Goal: Information Seeking & Learning: Understand process/instructions

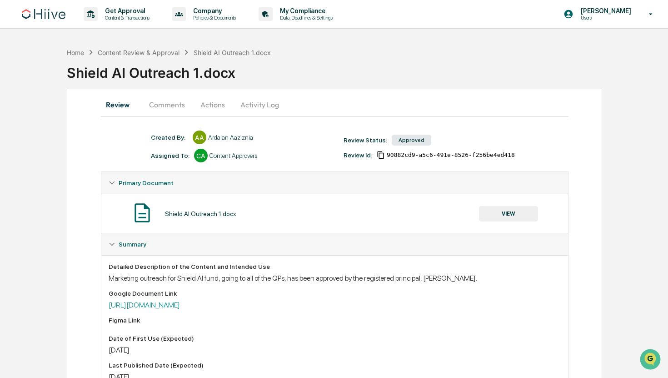
click at [163, 103] on button "Comments" at bounding box center [167, 105] width 50 height 22
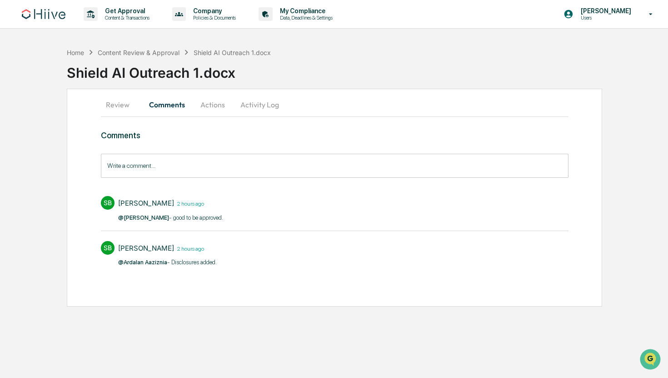
click at [213, 99] on button "Actions" at bounding box center [212, 105] width 41 height 22
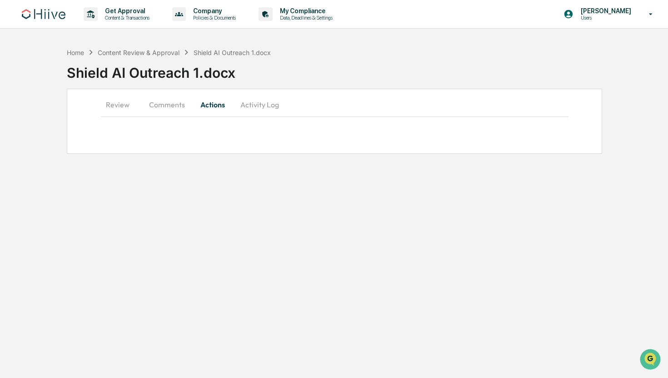
click at [256, 107] on button "Activity Log" at bounding box center [259, 105] width 53 height 22
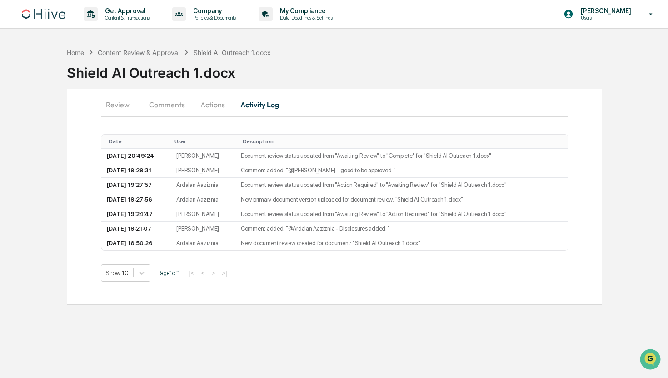
click at [119, 103] on button "Review" at bounding box center [121, 105] width 41 height 22
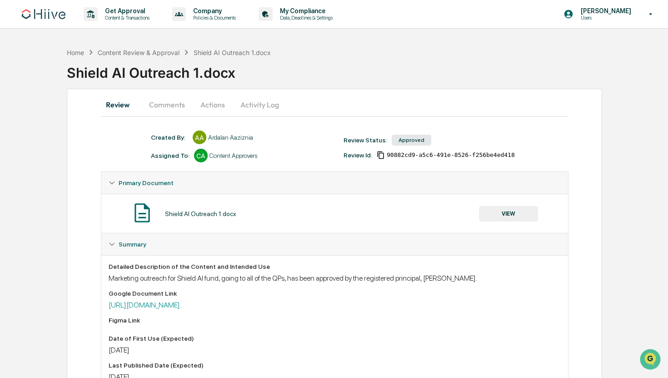
click at [510, 215] on button "VIEW" at bounding box center [508, 213] width 59 height 15
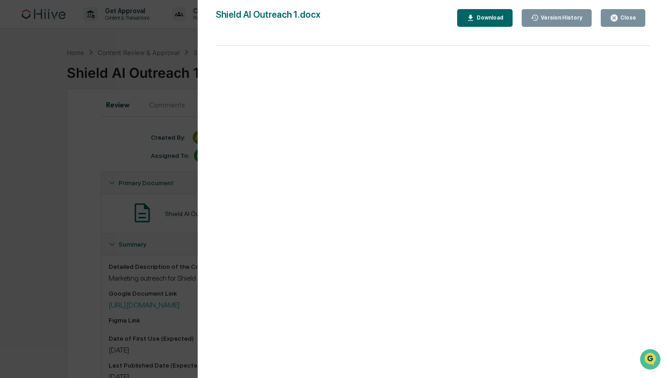
click at [636, 20] on div "Close" at bounding box center [628, 18] width 18 height 6
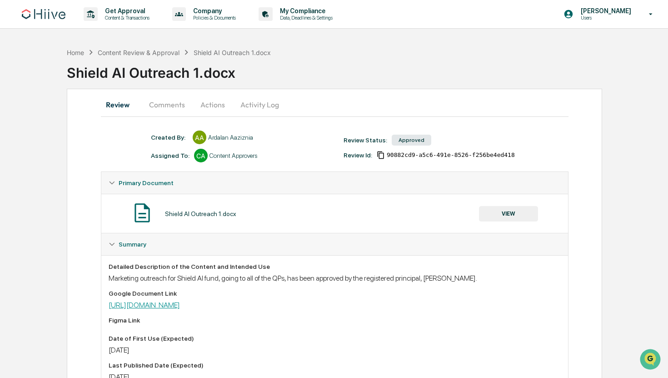
click at [180, 309] on link "[URL][DOMAIN_NAME]" at bounding box center [144, 304] width 71 height 9
